Goal: Task Accomplishment & Management: Manage account settings

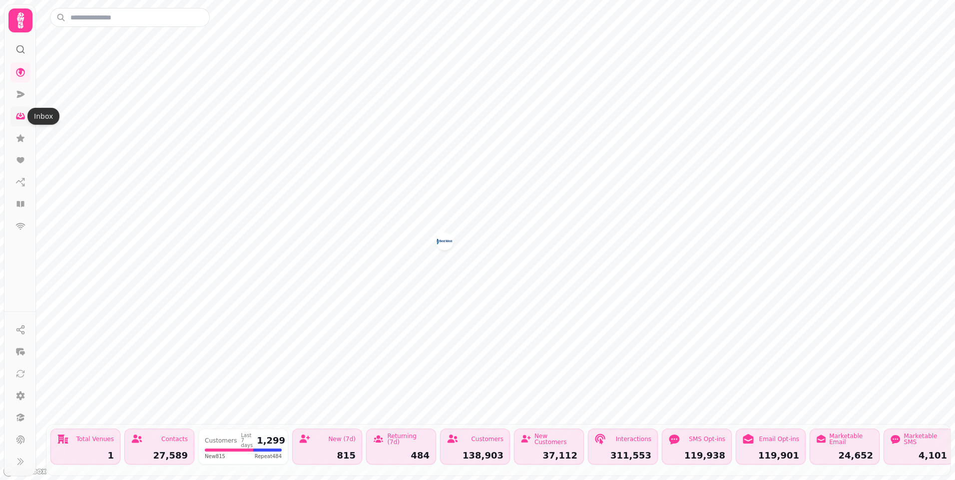
click at [22, 113] on icon at bounding box center [20, 116] width 9 height 6
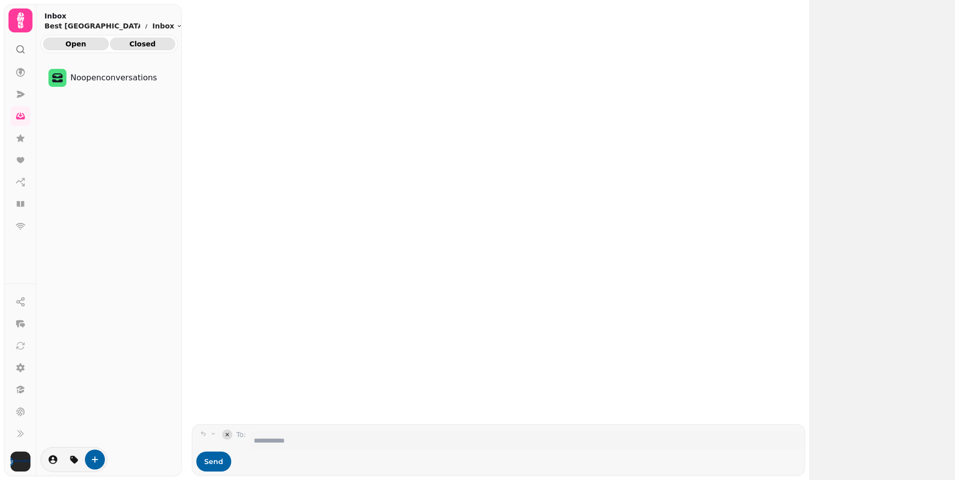
click at [143, 45] on span "Closed" at bounding box center [143, 43] width 50 height 7
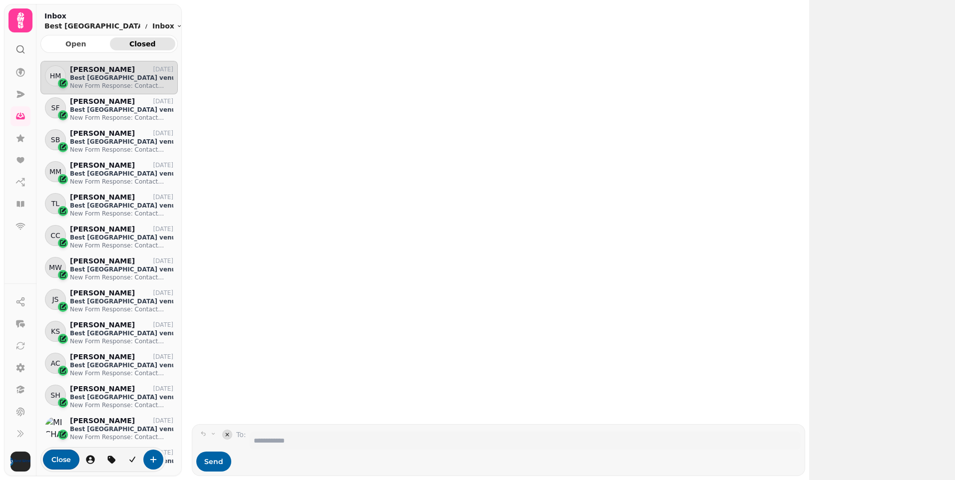
scroll to position [396, 130]
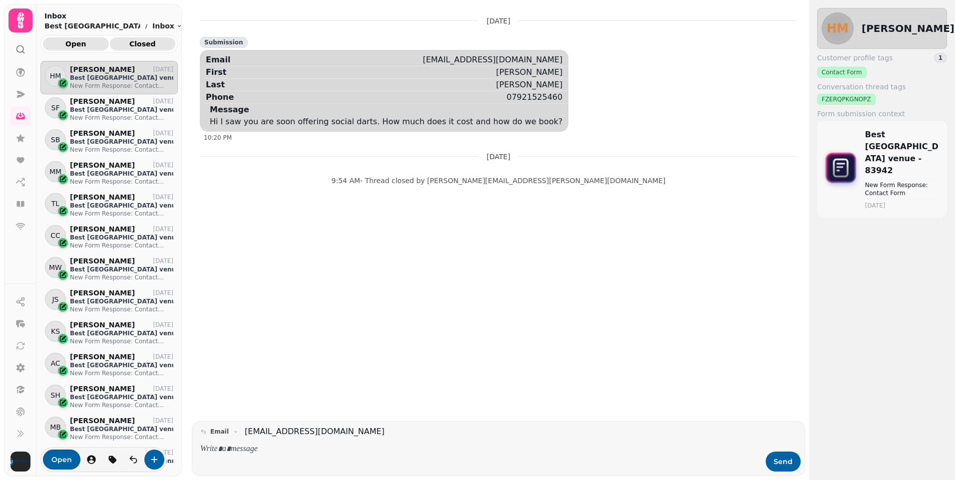
click at [68, 42] on span "Open" at bounding box center [76, 43] width 50 height 7
